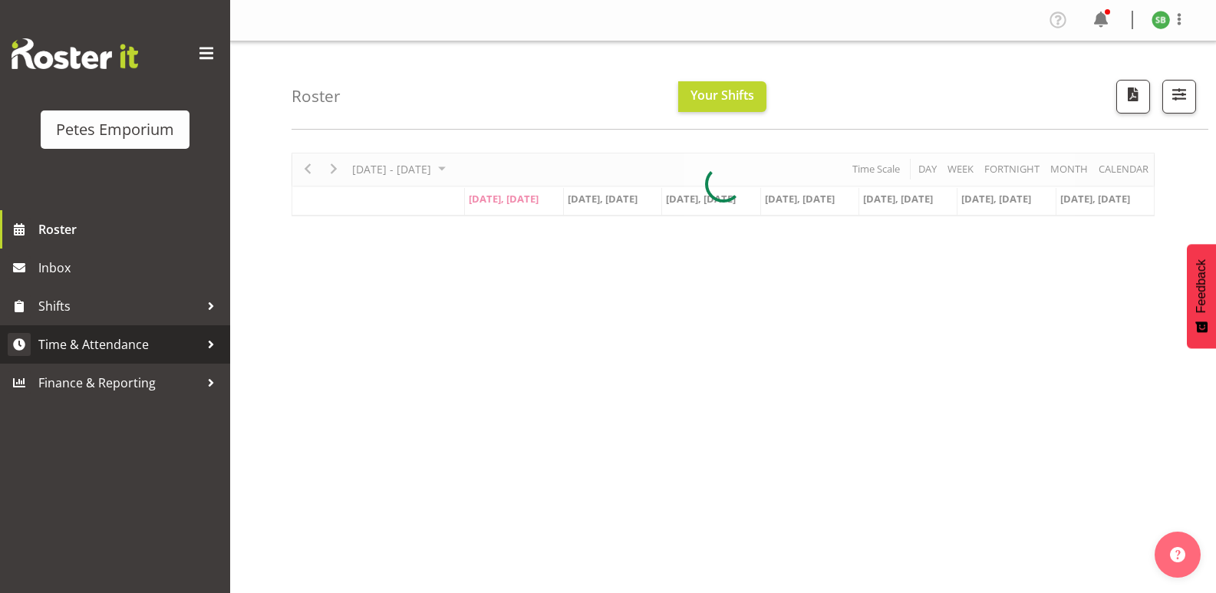
click at [97, 348] on span "Time & Attendance" at bounding box center [118, 344] width 161 height 23
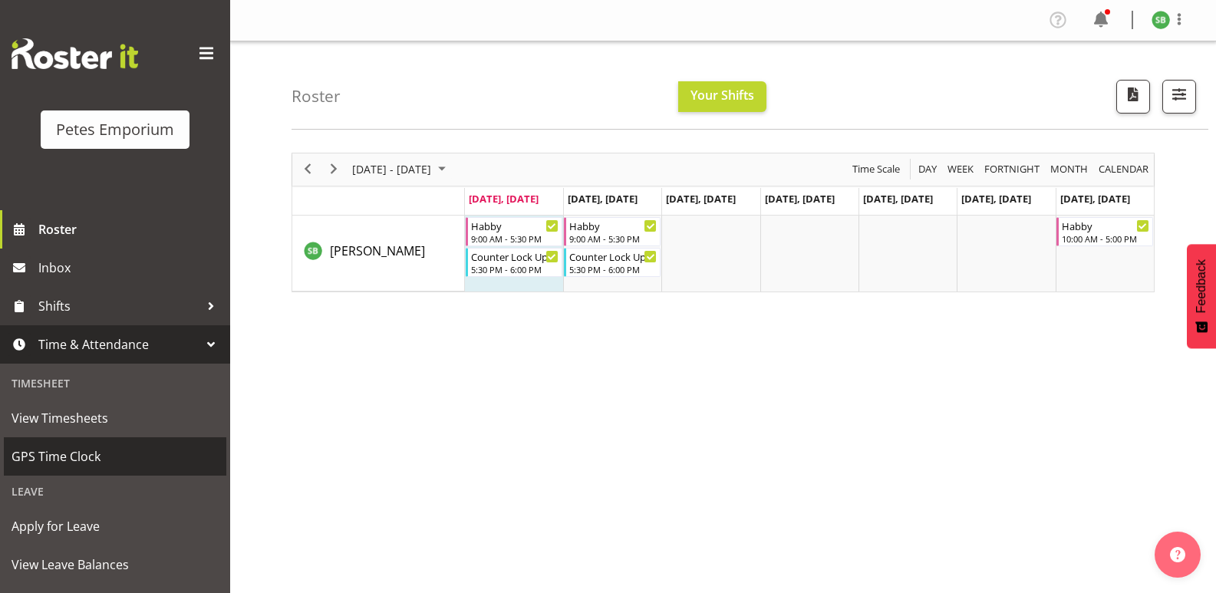
click at [50, 460] on span "GPS Time Clock" at bounding box center [115, 456] width 207 height 23
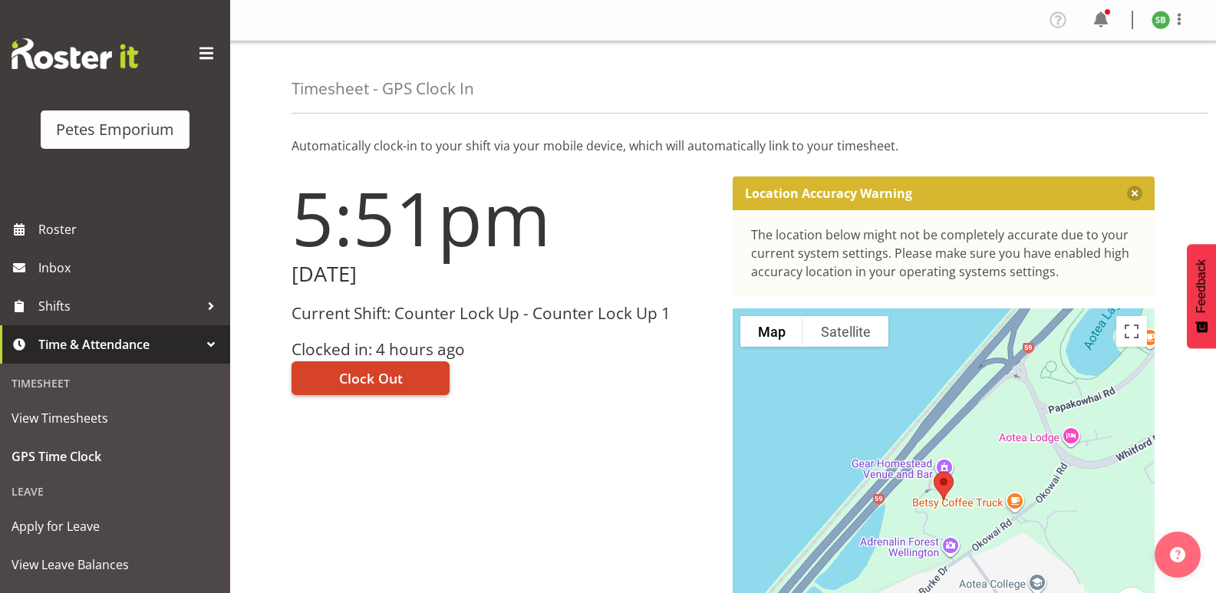
click at [368, 378] on span "Clock Out" at bounding box center [371, 378] width 64 height 20
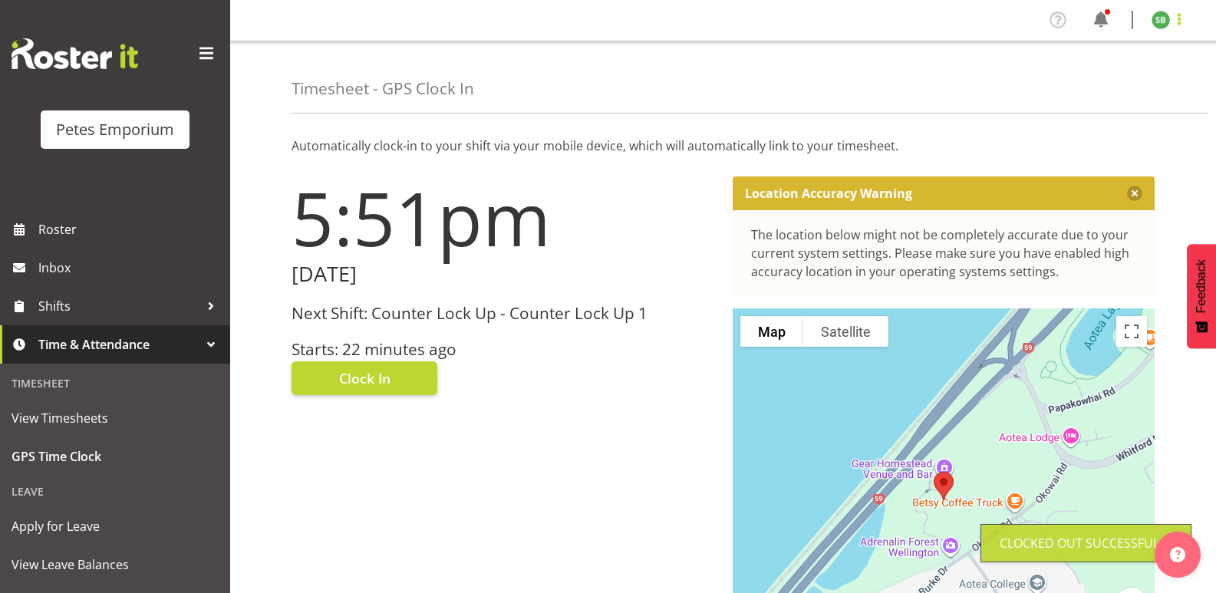
click at [1185, 18] on span at bounding box center [1179, 19] width 18 height 18
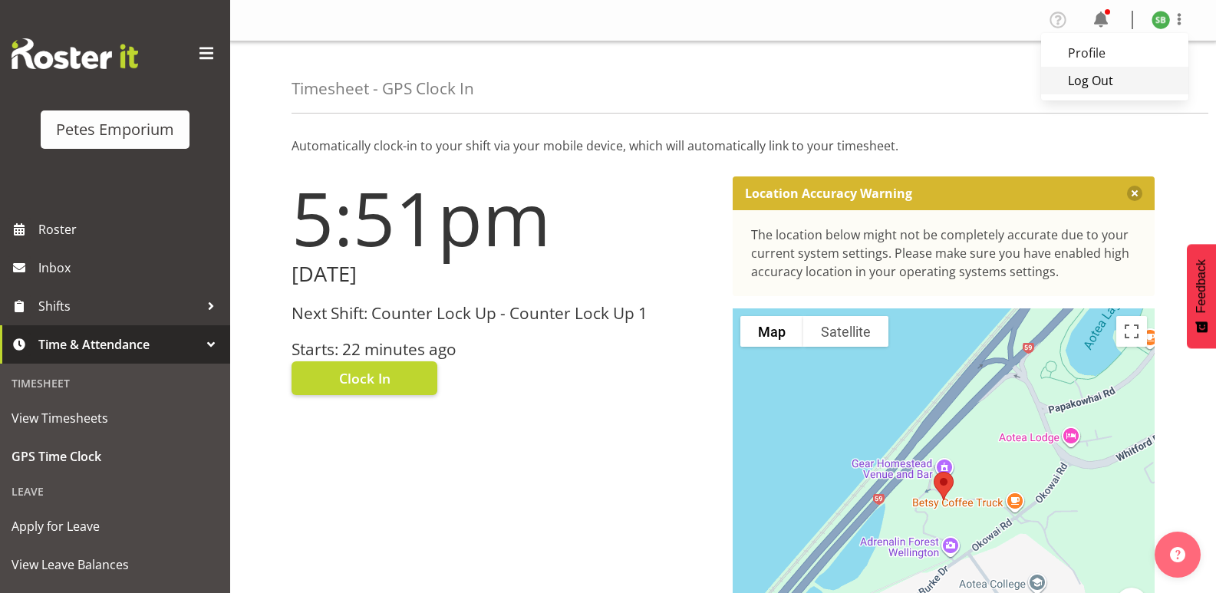
click at [1093, 89] on link "Log Out" at bounding box center [1114, 81] width 147 height 28
